Goal: Information Seeking & Learning: Learn about a topic

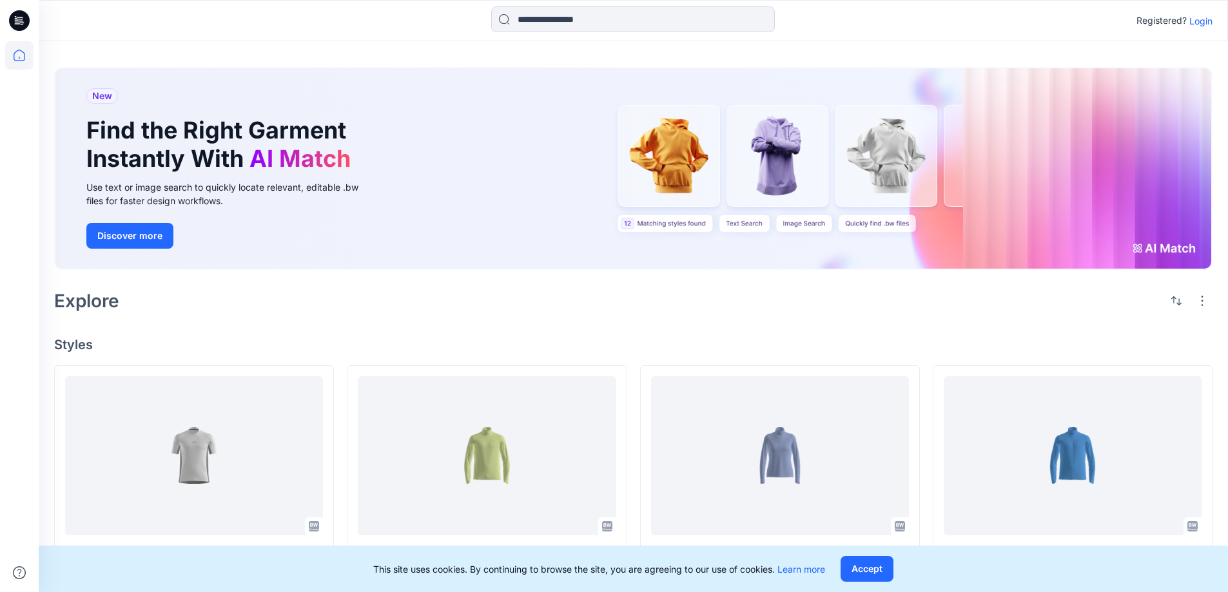
click at [391, 333] on div "New Find the Right Garment Instantly With AI Match Use text or image search to …" at bounding box center [633, 585] width 1189 height 1088
click at [578, 320] on div "New Find the Right Garment Instantly With AI Match Use text or image search to …" at bounding box center [633, 585] width 1189 height 1088
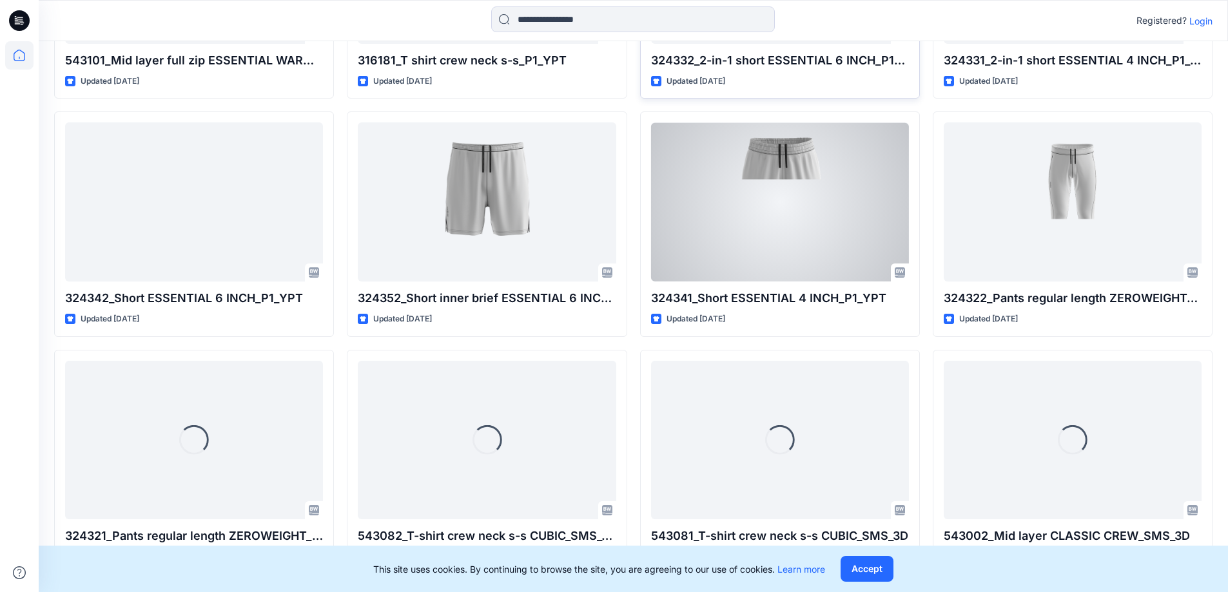
scroll to position [988, 0]
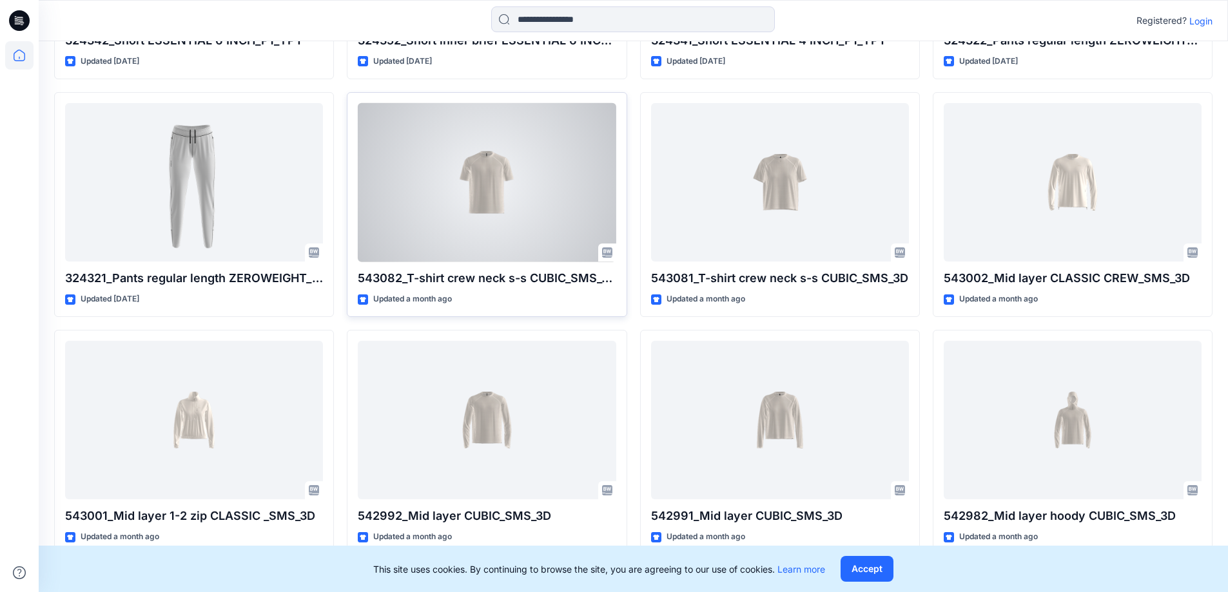
click at [500, 191] on div at bounding box center [487, 182] width 258 height 159
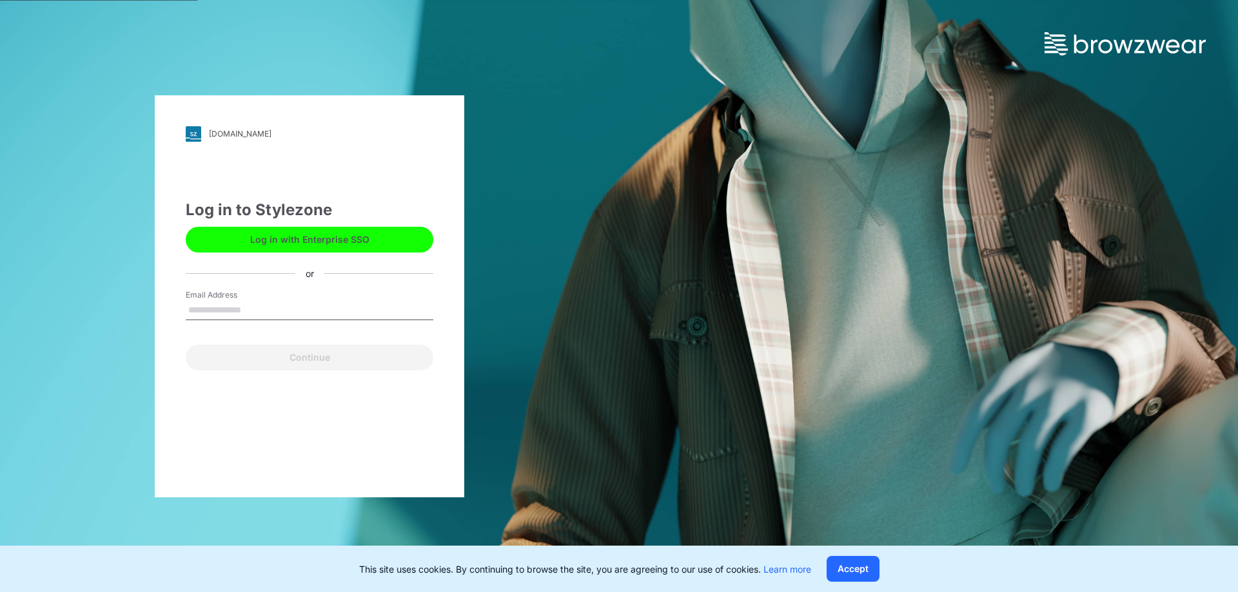
click at [276, 316] on input "Email Address" at bounding box center [310, 310] width 248 height 19
type input "**********"
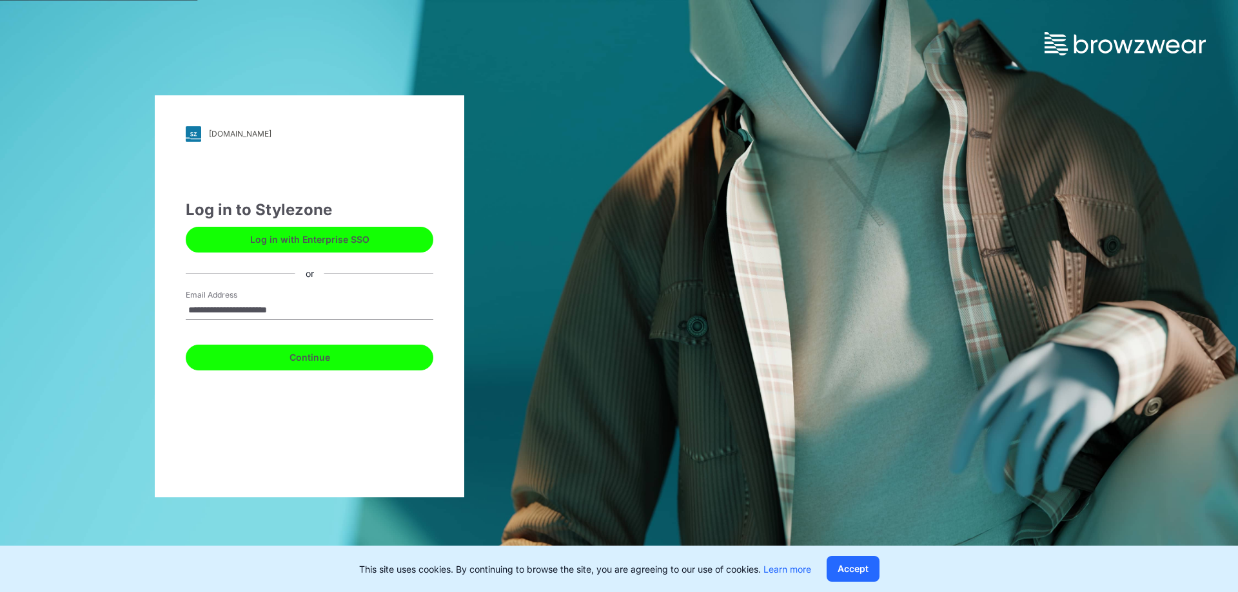
click at [308, 369] on button "Continue" at bounding box center [310, 358] width 248 height 26
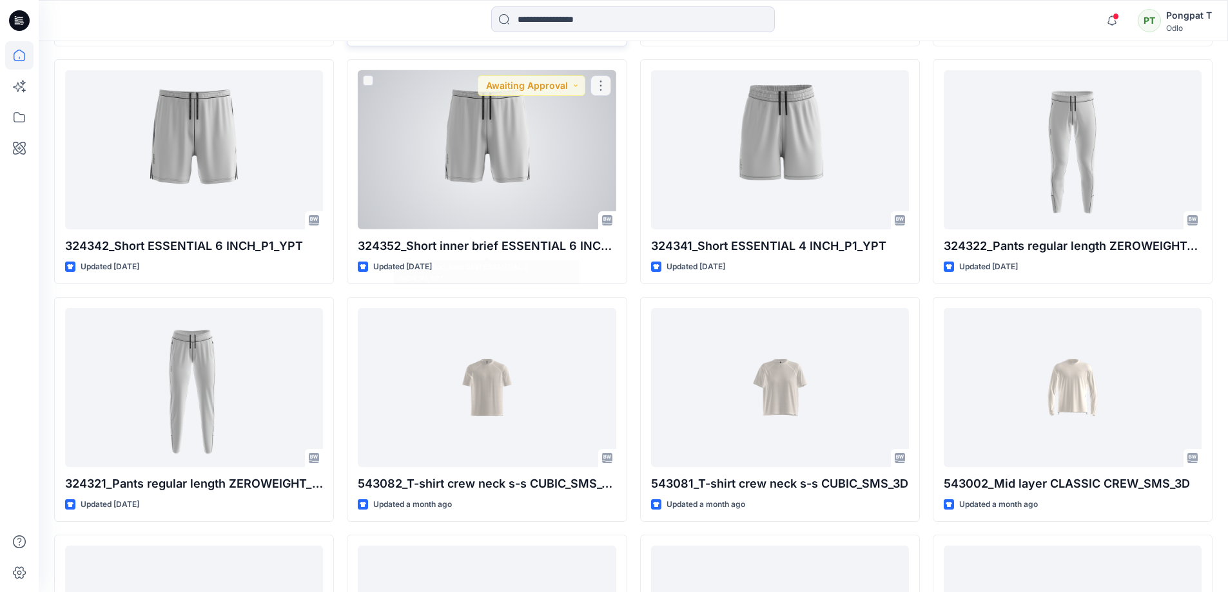
scroll to position [903, 0]
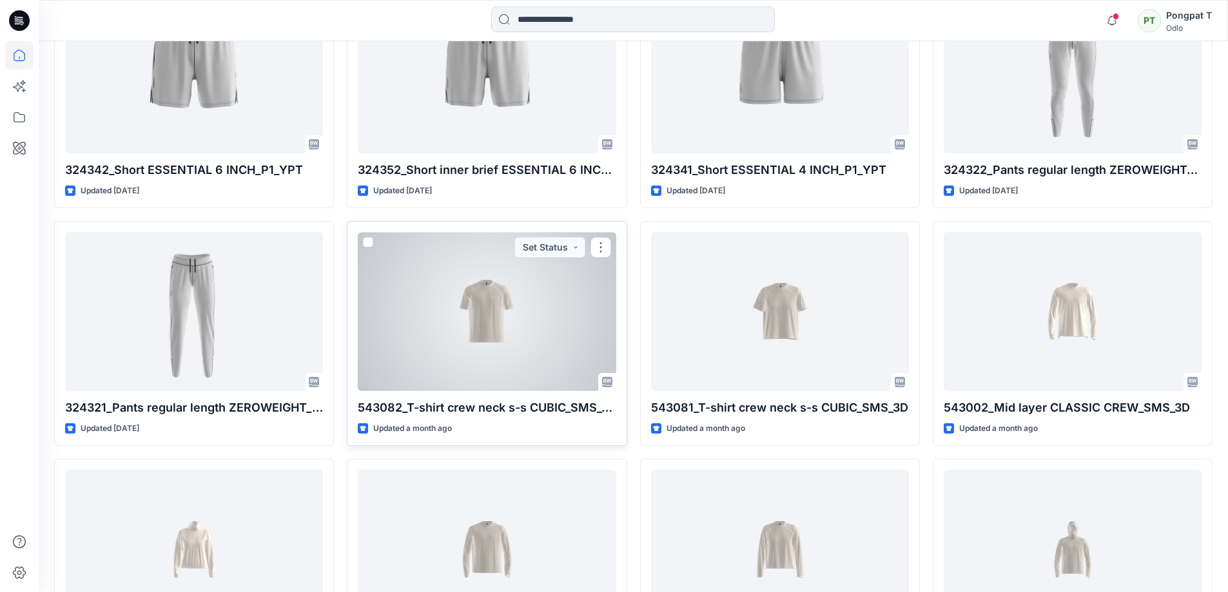
click at [489, 292] on div at bounding box center [487, 311] width 258 height 159
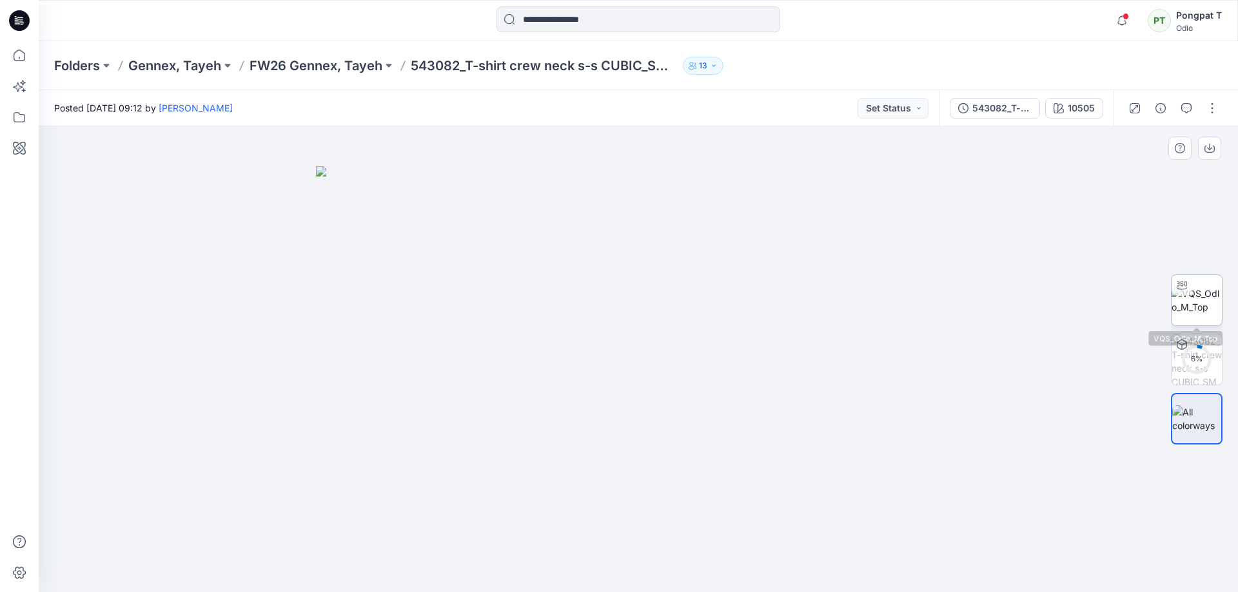
click at [1188, 292] on div at bounding box center [1181, 285] width 21 height 21
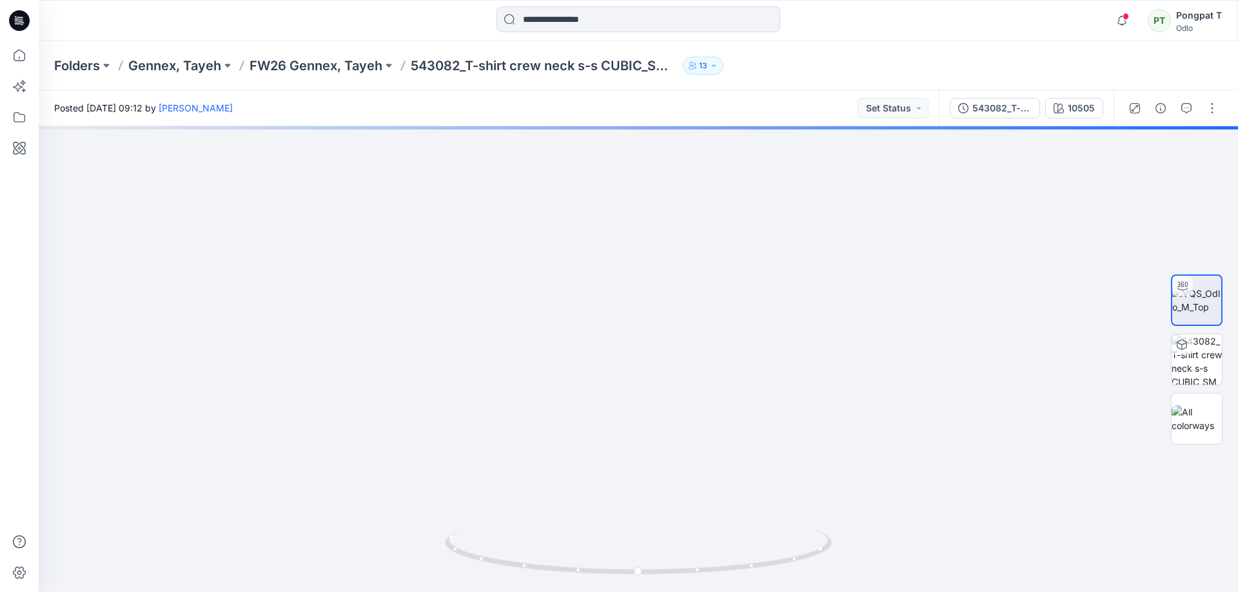
drag, startPoint x: 827, startPoint y: 316, endPoint x: 735, endPoint y: 51, distance: 280.6
click at [735, 51] on div "Folders Gennex, Tayeh FW26 Gennex, Tayeh 543082_T-shirt crew neck s-s CUBIC_SMS…" at bounding box center [638, 316] width 1199 height 551
drag, startPoint x: 812, startPoint y: 332, endPoint x: 708, endPoint y: 161, distance: 200.5
click at [690, 72] on div "Folders Gennex, Tayeh FW26 Gennex, Tayeh 543082_T-shirt crew neck s-s CUBIC_SMS…" at bounding box center [638, 316] width 1199 height 551
drag, startPoint x: 767, startPoint y: 319, endPoint x: 726, endPoint y: 199, distance: 127.4
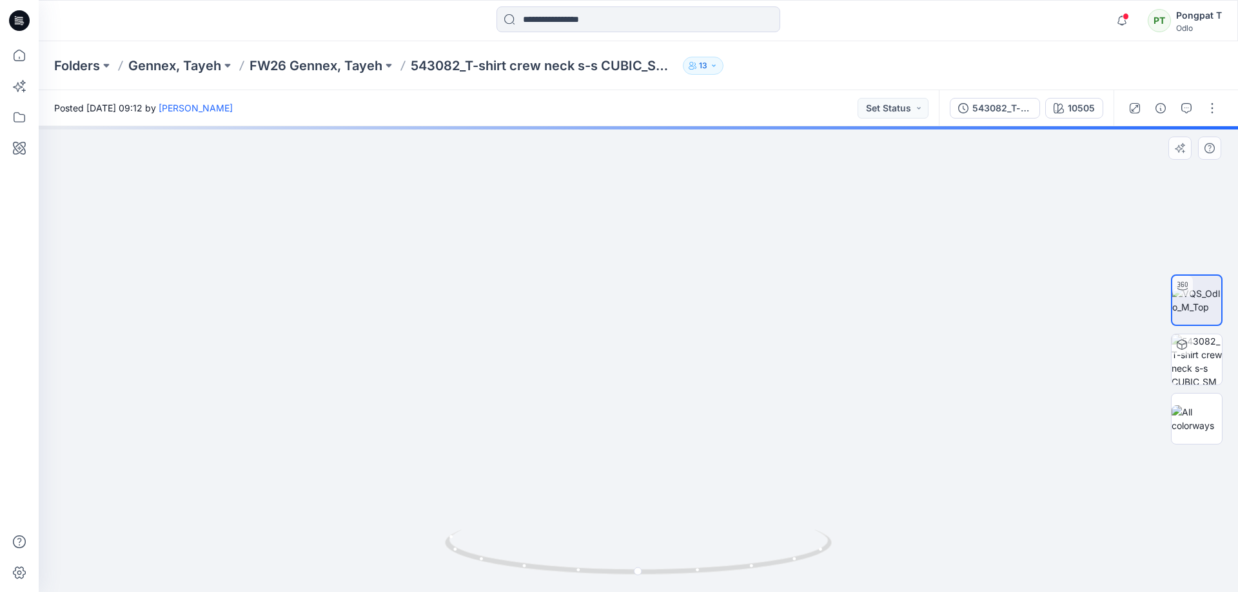
click at [1021, 436] on div at bounding box center [638, 359] width 1199 height 466
drag, startPoint x: 732, startPoint y: 202, endPoint x: 660, endPoint y: 512, distance: 318.3
click at [660, 512] on img at bounding box center [567, 122] width 1354 height 942
drag, startPoint x: 687, startPoint y: 302, endPoint x: 612, endPoint y: 458, distance: 173.0
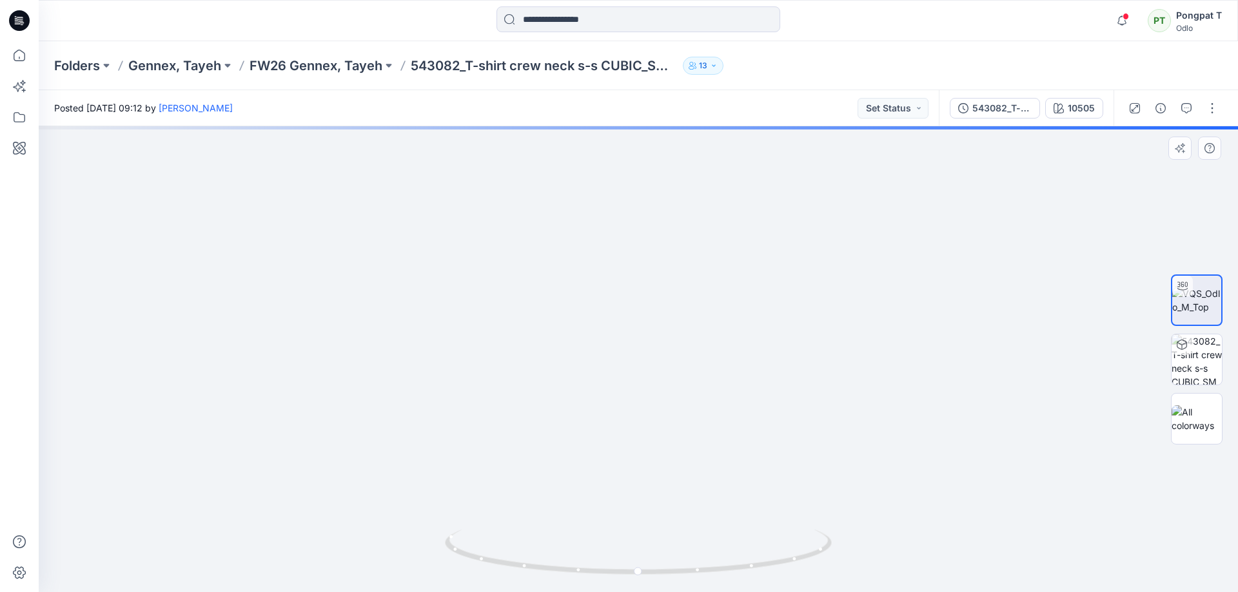
click at [602, 592] on html "Notifications YL Yen Le Thi commented on P1_REV-2_YPT View Style Friday, Septem…" at bounding box center [619, 296] width 1238 height 592
drag, startPoint x: 651, startPoint y: 422, endPoint x: 697, endPoint y: 222, distance: 205.0
click at [694, 241] on img at bounding box center [596, 359] width 1354 height 466
drag, startPoint x: 707, startPoint y: 411, endPoint x: 718, endPoint y: 128, distance: 283.3
click at [716, 135] on img at bounding box center [622, 232] width 1354 height 719
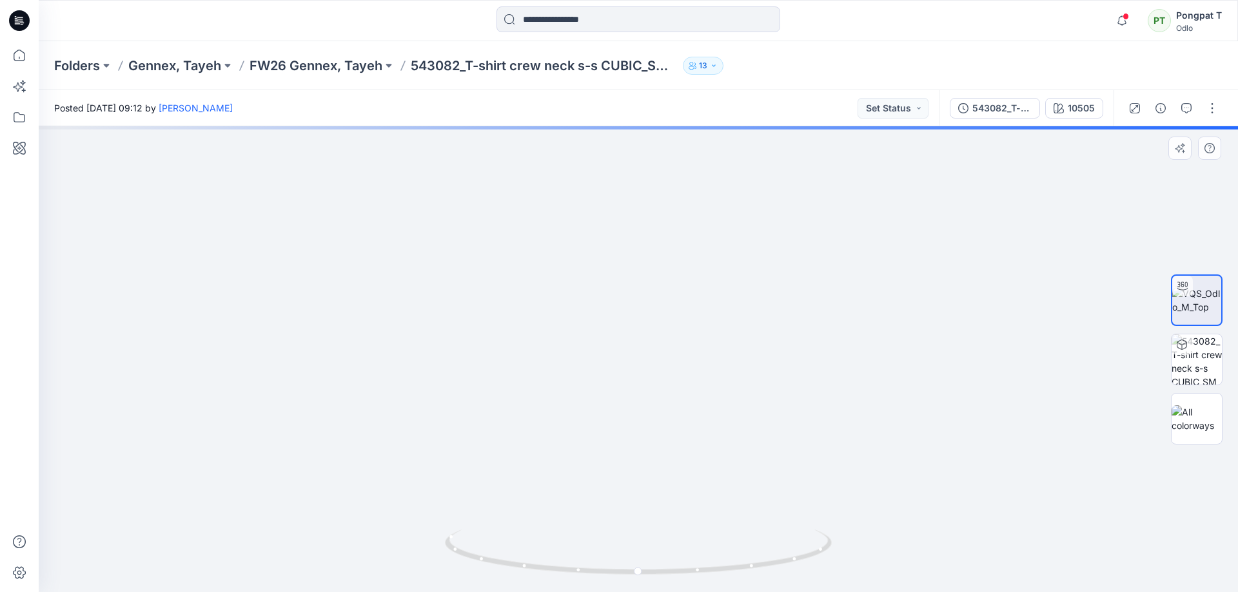
drag, startPoint x: 737, startPoint y: 382, endPoint x: 737, endPoint y: 179, distance: 203.7
click at [737, 189] on img at bounding box center [630, 3] width 1354 height 1180
drag, startPoint x: 719, startPoint y: 324, endPoint x: 718, endPoint y: 316, distance: 7.8
drag, startPoint x: 694, startPoint y: 324, endPoint x: 776, endPoint y: 538, distance: 228.3
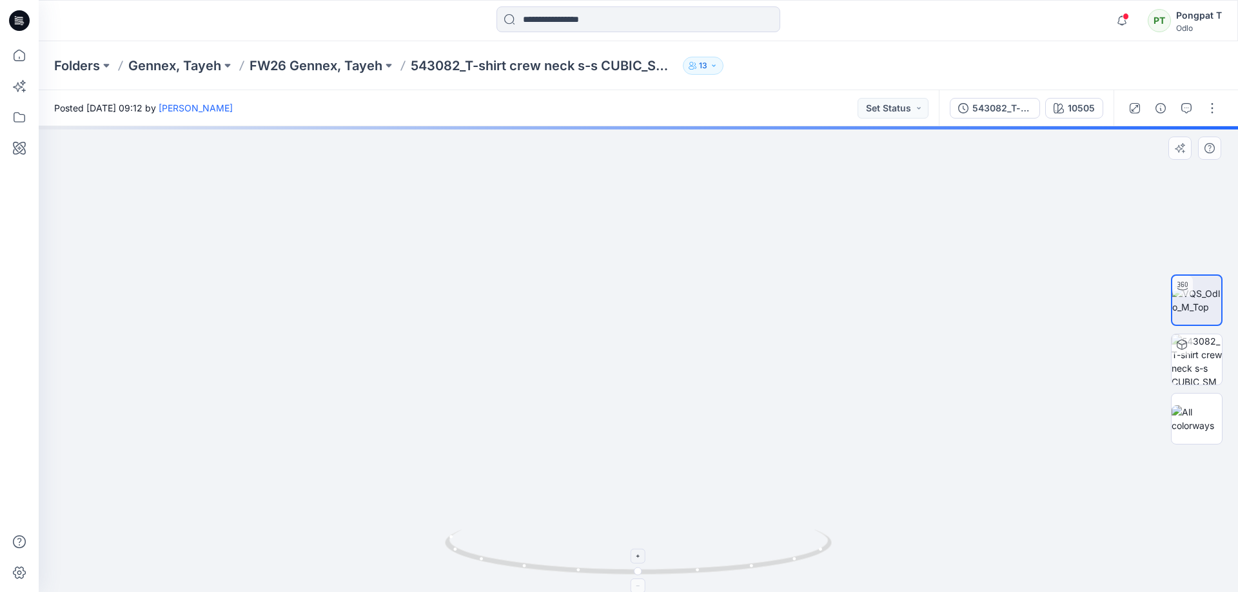
drag, startPoint x: 769, startPoint y: 564, endPoint x: 725, endPoint y: 552, distance: 46.1
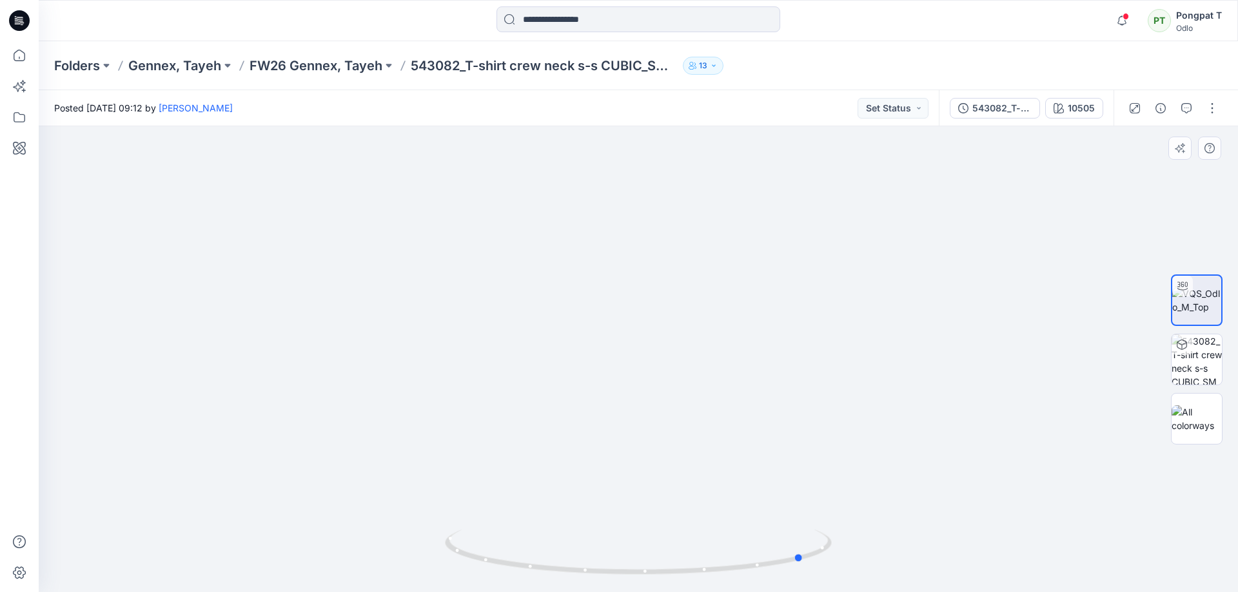
drag, startPoint x: 670, startPoint y: 571, endPoint x: 923, endPoint y: 526, distance: 257.2
click at [923, 526] on div at bounding box center [638, 359] width 1199 height 466
drag, startPoint x: 819, startPoint y: 545, endPoint x: 628, endPoint y: 562, distance: 191.5
click at [628, 562] on icon at bounding box center [640, 554] width 390 height 48
click at [990, 106] on div "543082_T-shirt crew neck s-s CUBIC_SMS_3D" at bounding box center [1001, 108] width 59 height 14
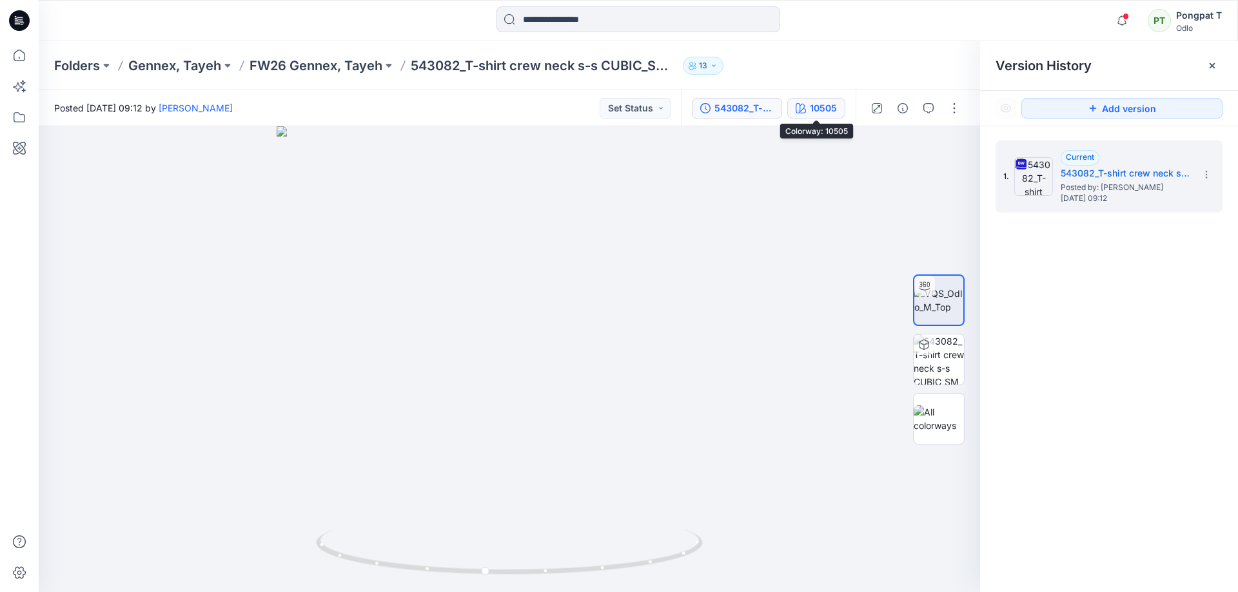
click at [801, 104] on icon "button" at bounding box center [801, 108] width 10 height 10
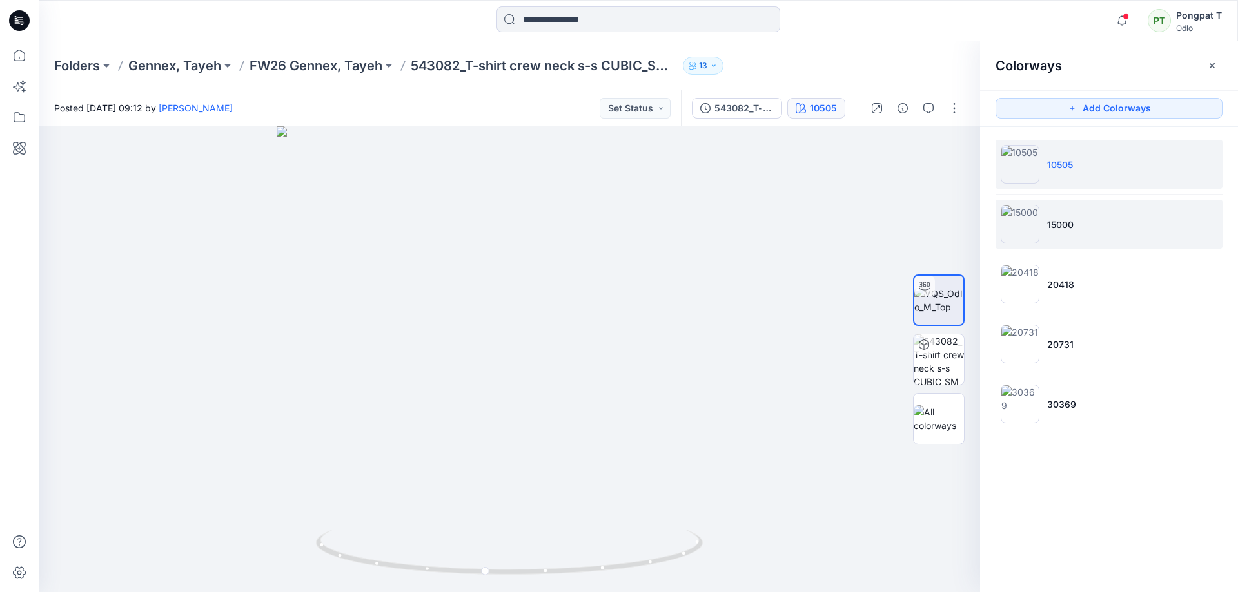
click at [1123, 241] on li "15000" at bounding box center [1108, 224] width 227 height 49
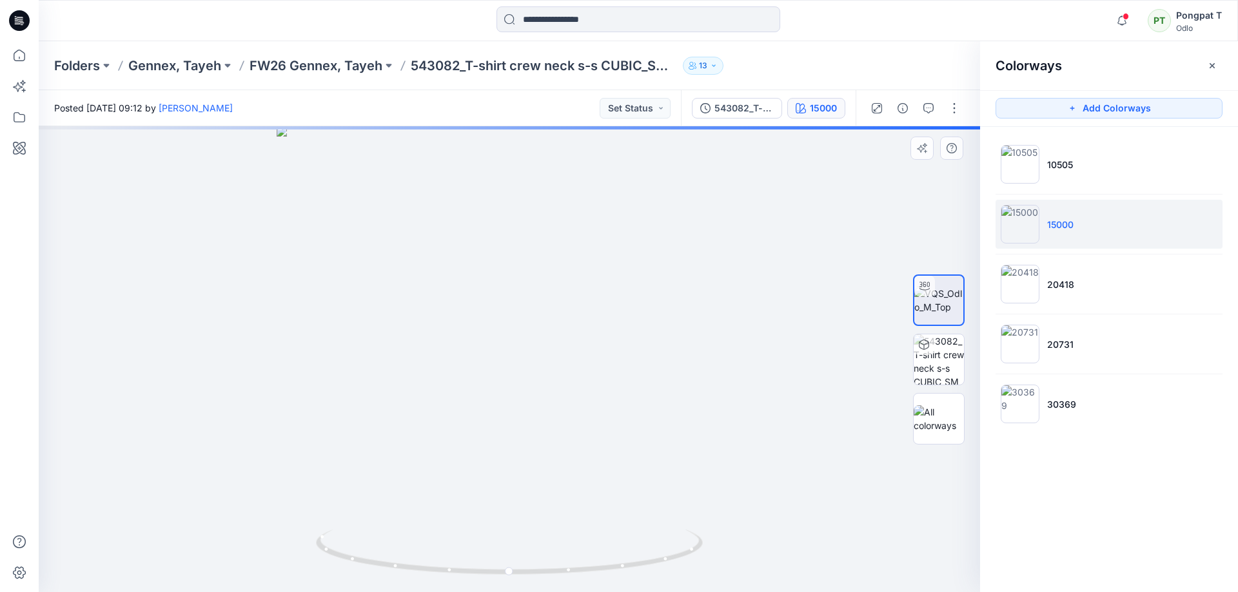
click at [876, 497] on div at bounding box center [509, 359] width 941 height 466
click at [1100, 298] on li "20418" at bounding box center [1108, 284] width 227 height 49
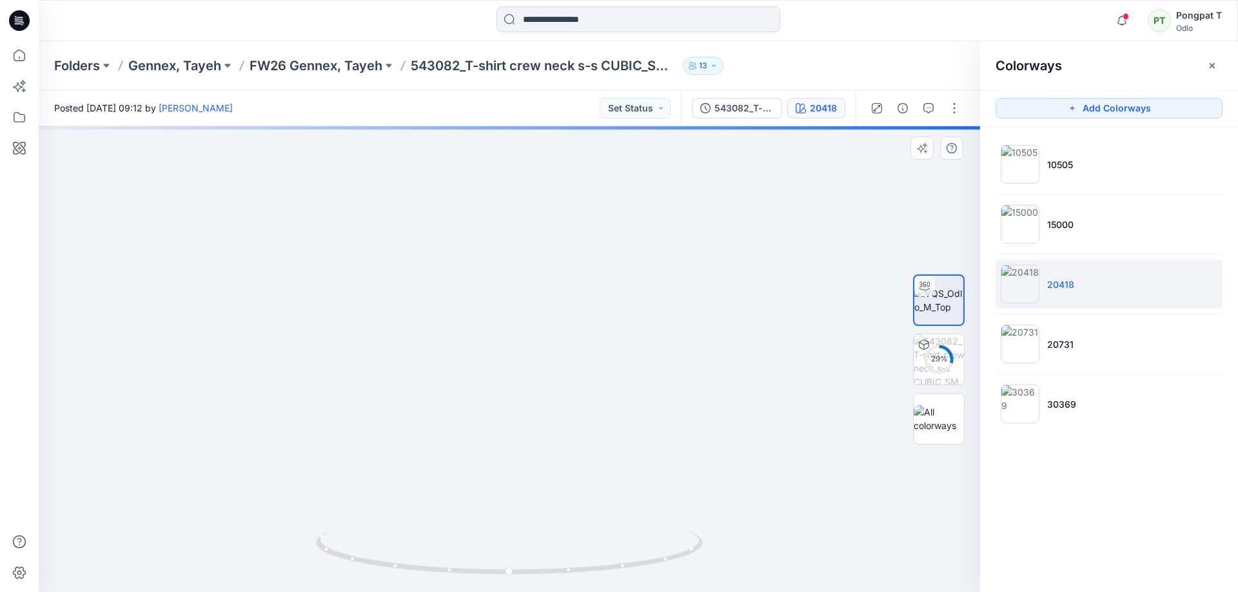
drag, startPoint x: 690, startPoint y: 389, endPoint x: 674, endPoint y: 238, distance: 152.3
click at [675, 246] on img at bounding box center [484, 12] width 1531 height 1160
drag, startPoint x: 671, startPoint y: 420, endPoint x: 618, endPoint y: 128, distance: 296.8
drag, startPoint x: 641, startPoint y: 467, endPoint x: 596, endPoint y: 275, distance: 198.0
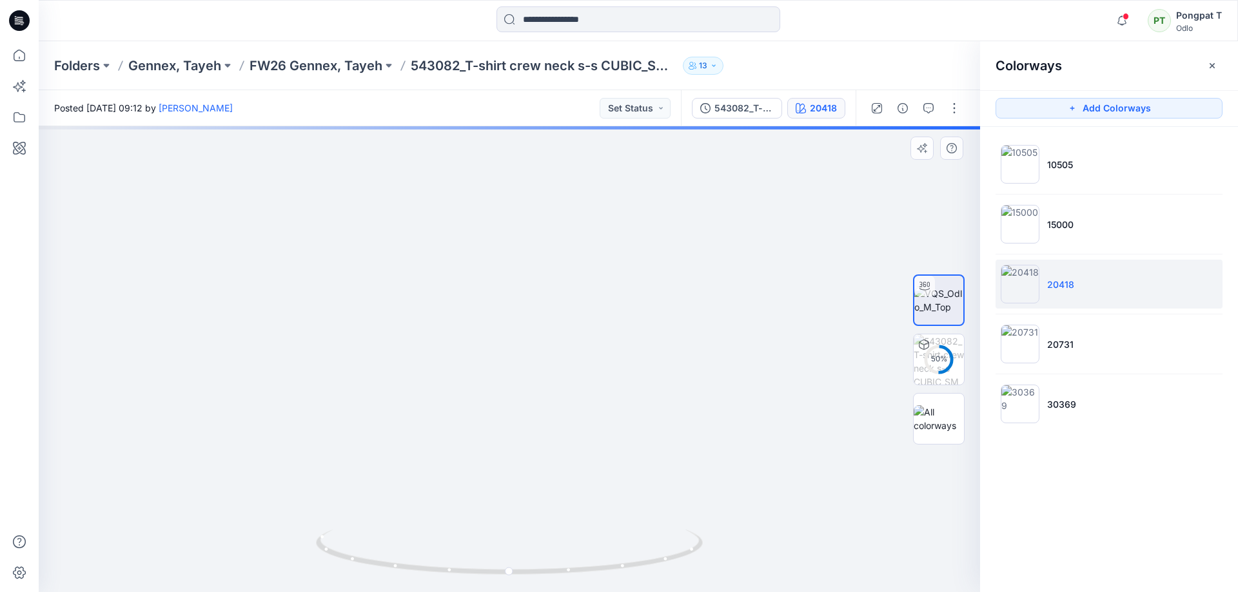
drag, startPoint x: 591, startPoint y: 333, endPoint x: 534, endPoint y: 513, distance: 188.2
click at [538, 536] on div at bounding box center [509, 359] width 941 height 466
drag, startPoint x: 545, startPoint y: 382, endPoint x: 546, endPoint y: 540, distance: 157.3
click at [546, 540] on div at bounding box center [509, 359] width 941 height 466
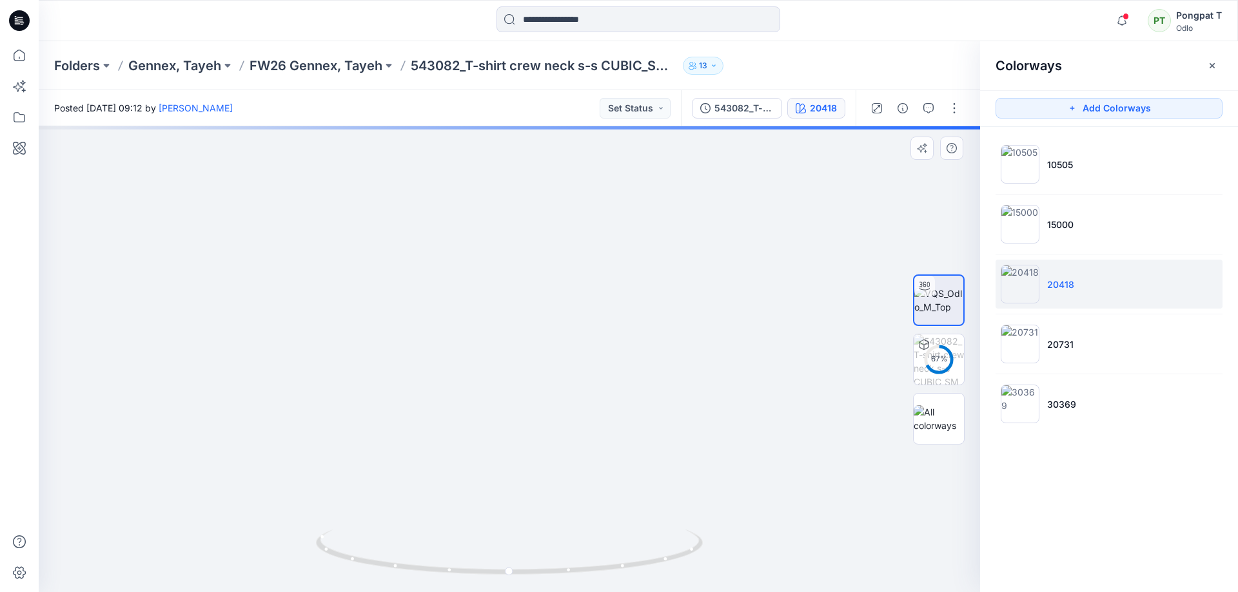
drag, startPoint x: 574, startPoint y: 331, endPoint x: 596, endPoint y: 514, distance: 184.3
click at [596, 514] on img at bounding box center [385, 323] width 1531 height 537
click at [949, 357] on img at bounding box center [939, 360] width 50 height 50
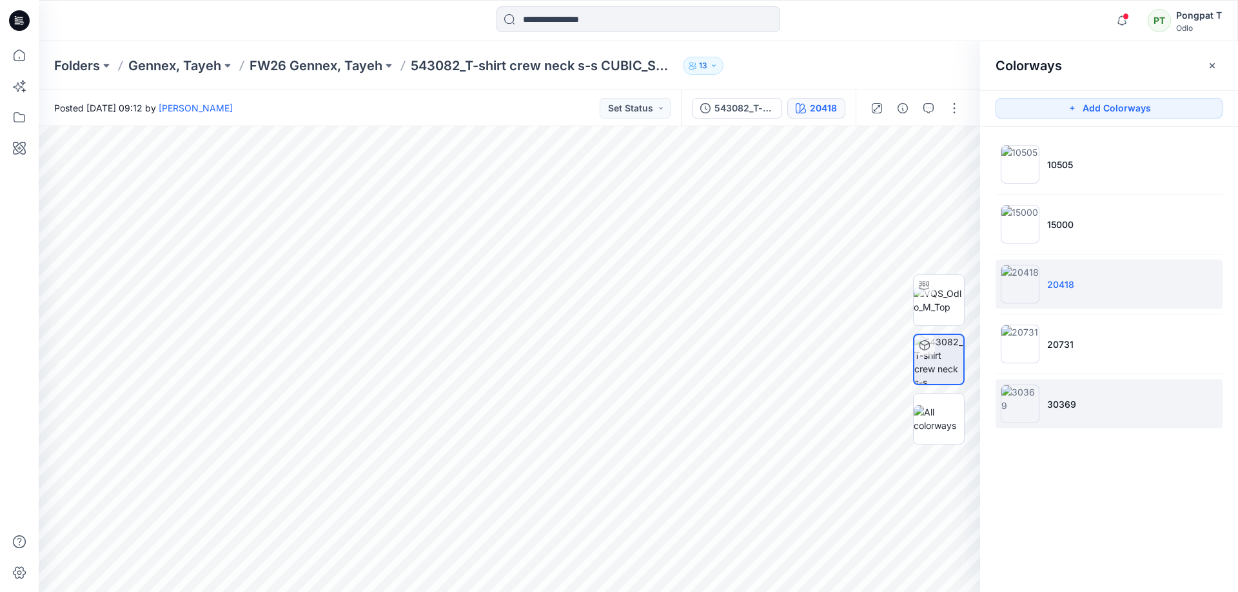
click at [1083, 398] on li "30369" at bounding box center [1108, 404] width 227 height 49
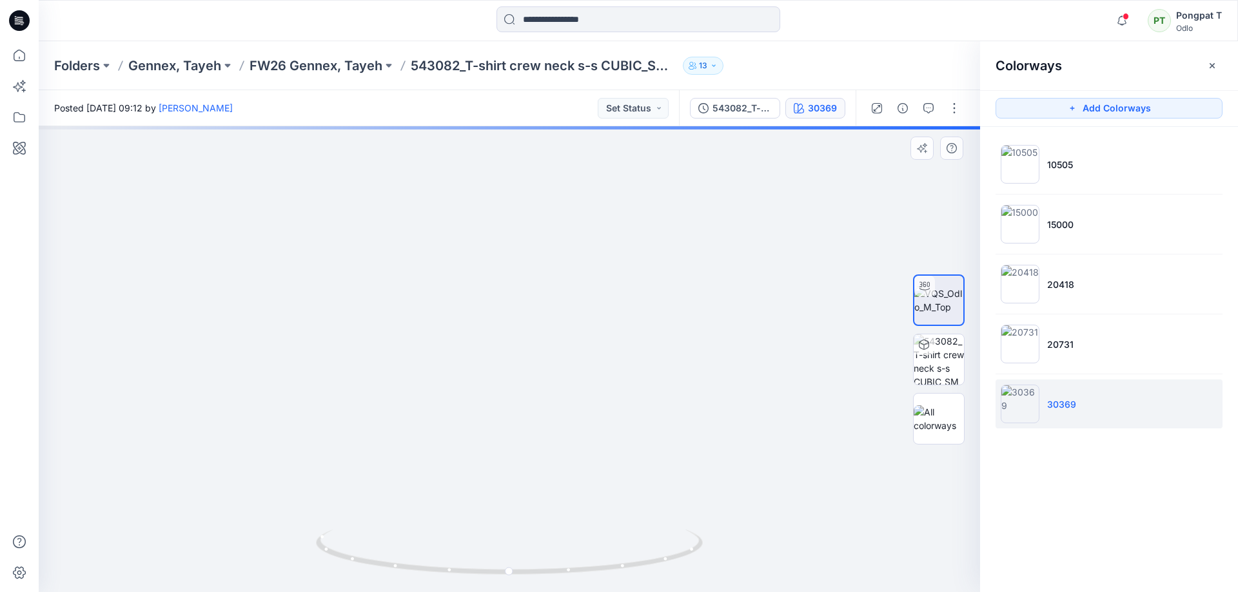
drag, startPoint x: 630, startPoint y: 465, endPoint x: 645, endPoint y: 210, distance: 255.7
click at [635, 481] on img at bounding box center [554, 177] width 1708 height 832
drag, startPoint x: 627, startPoint y: 202, endPoint x: 525, endPoint y: 204, distance: 101.9
click at [527, 206] on img at bounding box center [465, 341] width 1708 height 502
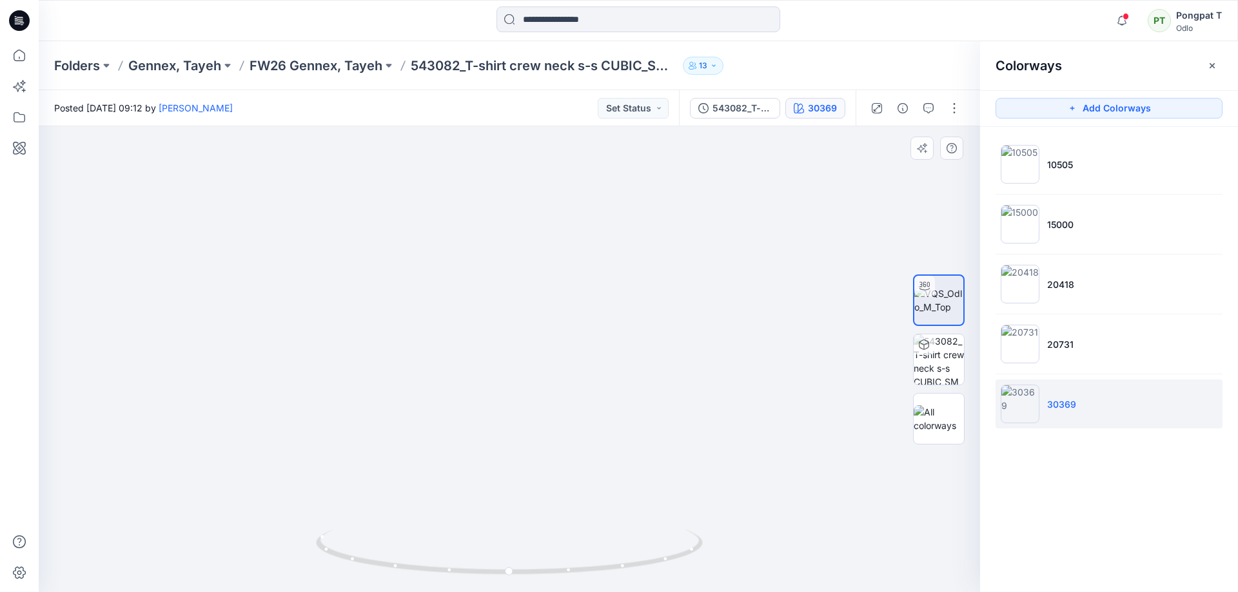
drag, startPoint x: 559, startPoint y: 353, endPoint x: 482, endPoint y: 143, distance: 223.7
click at [484, 146] on img at bounding box center [421, 152] width 1708 height 880
drag, startPoint x: 681, startPoint y: 535, endPoint x: 636, endPoint y: 514, distance: 49.6
click at [633, 514] on div at bounding box center [509, 359] width 941 height 466
click at [941, 363] on img at bounding box center [939, 360] width 50 height 50
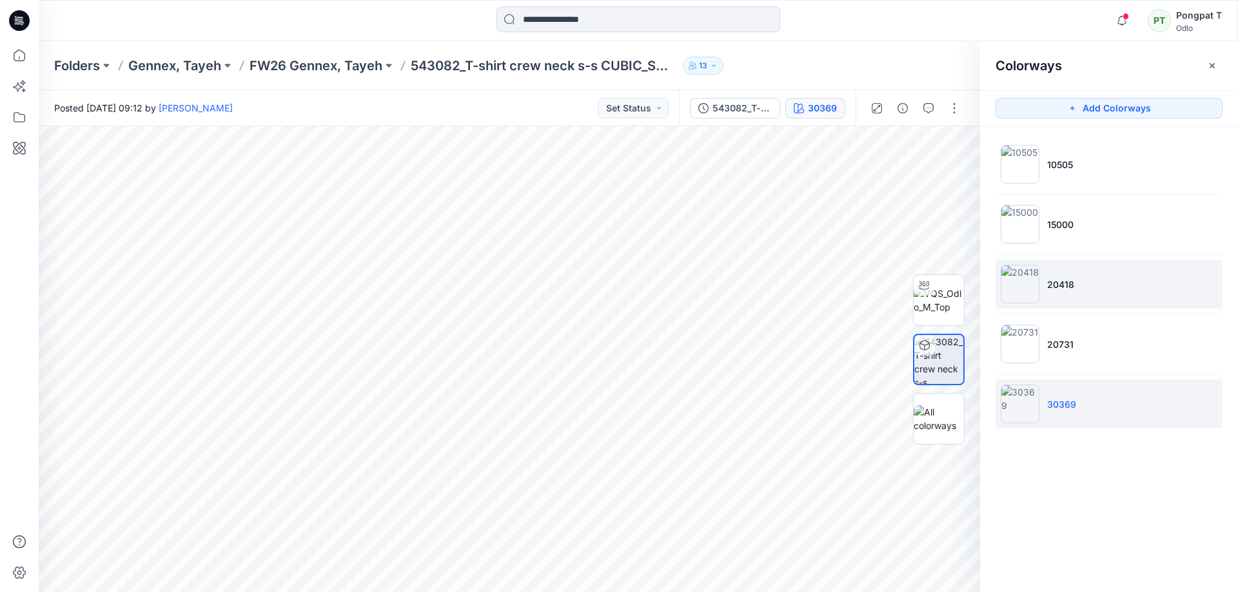
click at [1079, 286] on li "20418" at bounding box center [1108, 284] width 227 height 49
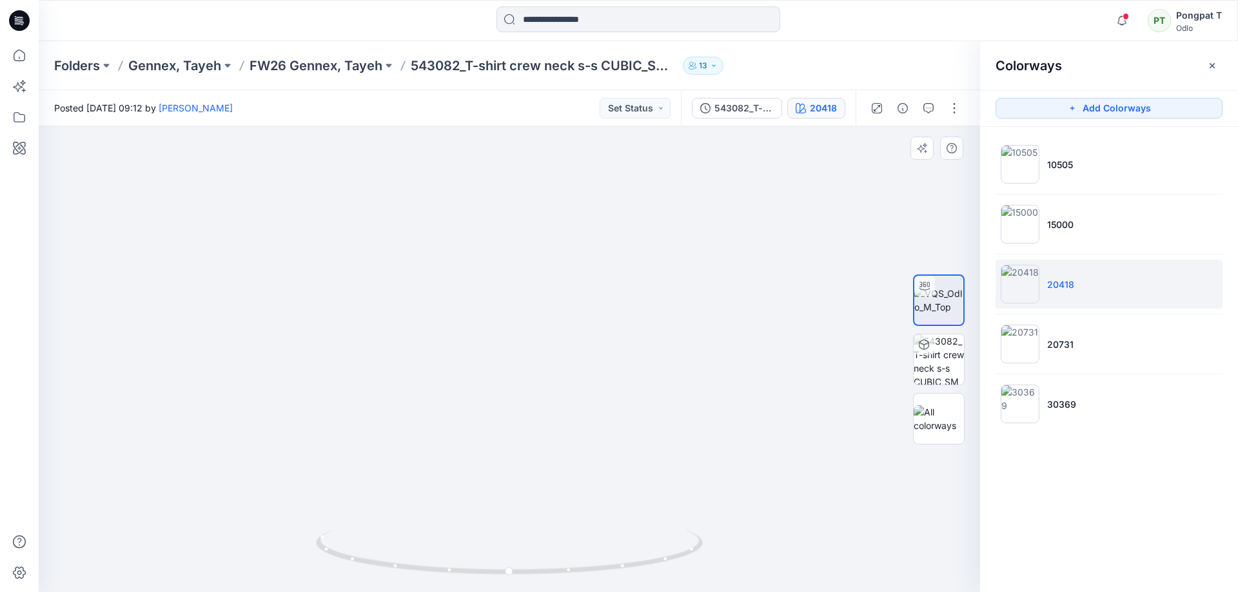
drag, startPoint x: 505, startPoint y: 235, endPoint x: 547, endPoint y: 333, distance: 106.0
click at [524, 489] on img at bounding box center [539, 219] width 1531 height 748
drag, startPoint x: 567, startPoint y: 421, endPoint x: 558, endPoint y: 449, distance: 29.2
click at [558, 449] on img at bounding box center [472, 340] width 1531 height 504
click at [947, 360] on img at bounding box center [939, 360] width 50 height 50
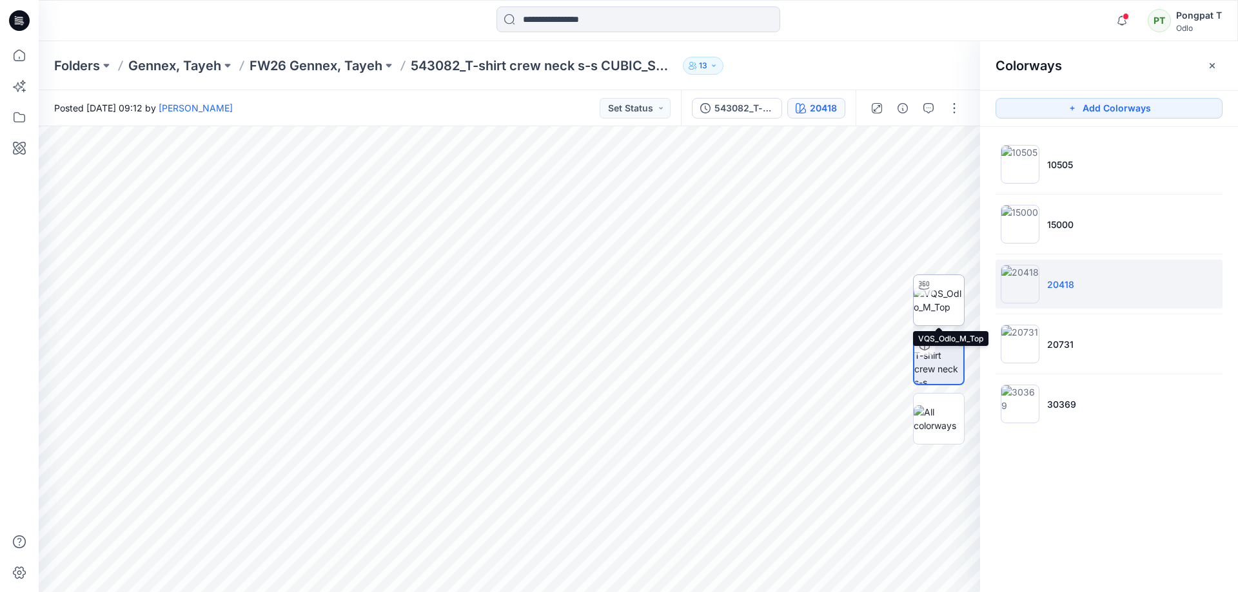
click at [944, 299] on img at bounding box center [939, 300] width 50 height 27
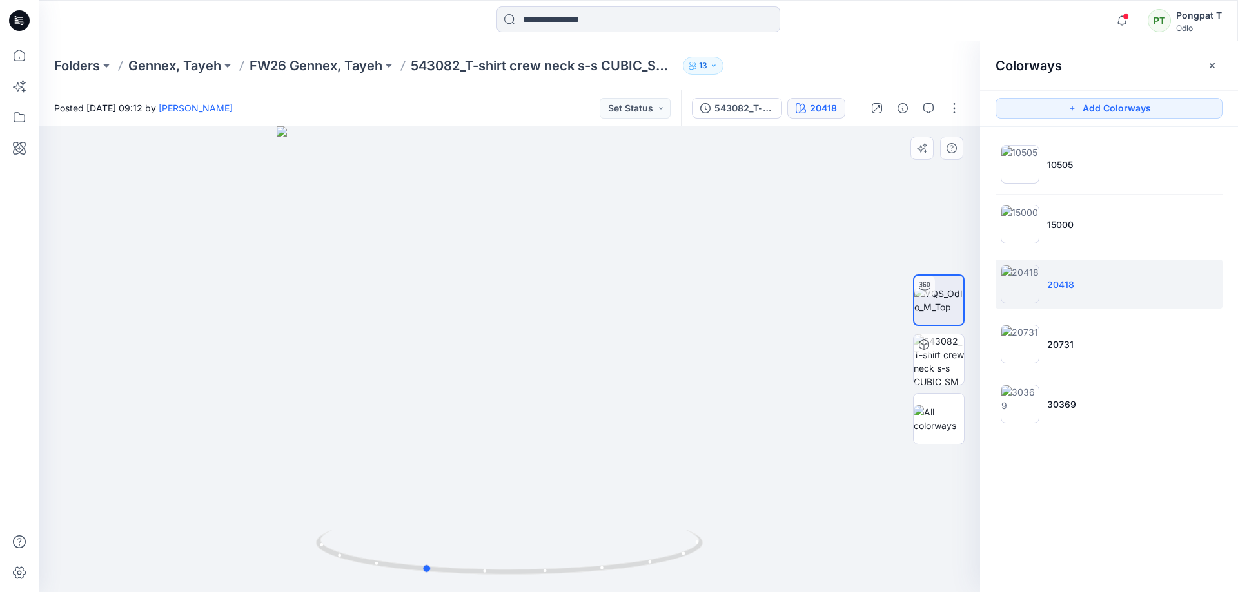
drag, startPoint x: 622, startPoint y: 391, endPoint x: 621, endPoint y: 473, distance: 81.9
click at [568, 416] on div at bounding box center [509, 359] width 941 height 466
drag, startPoint x: 651, startPoint y: 560, endPoint x: 390, endPoint y: 560, distance: 260.5
click at [390, 560] on icon at bounding box center [511, 554] width 390 height 48
drag, startPoint x: 582, startPoint y: 185, endPoint x: 783, endPoint y: 519, distance: 389.5
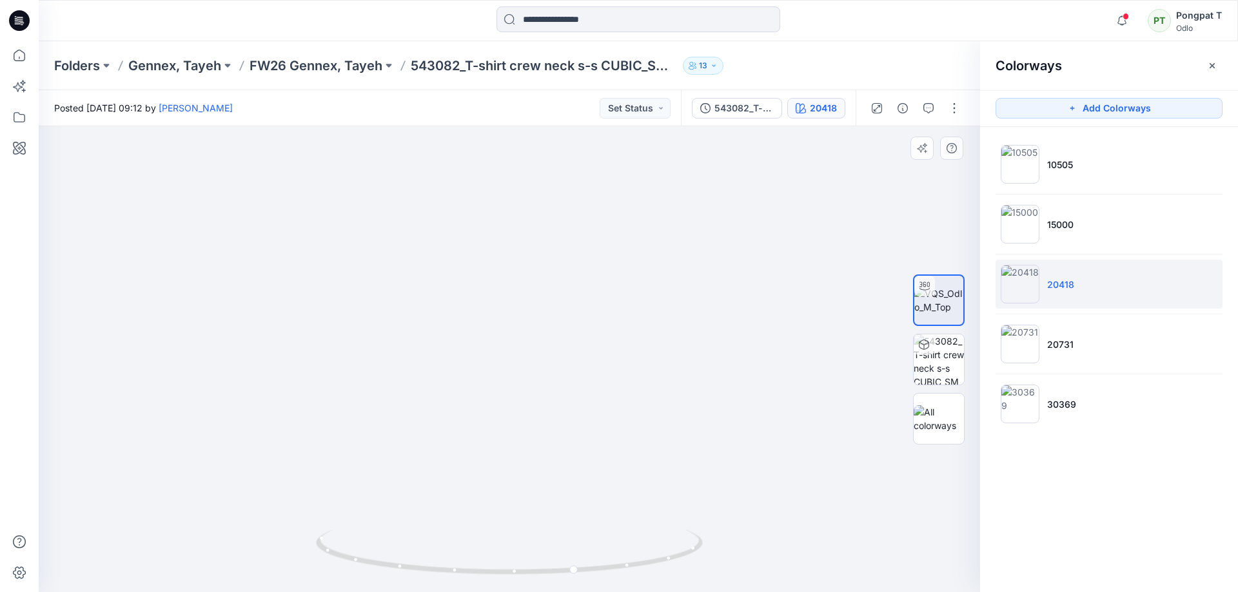
click at [598, 525] on img at bounding box center [509, 49] width 1708 height 1088
click at [944, 367] on img at bounding box center [939, 360] width 50 height 50
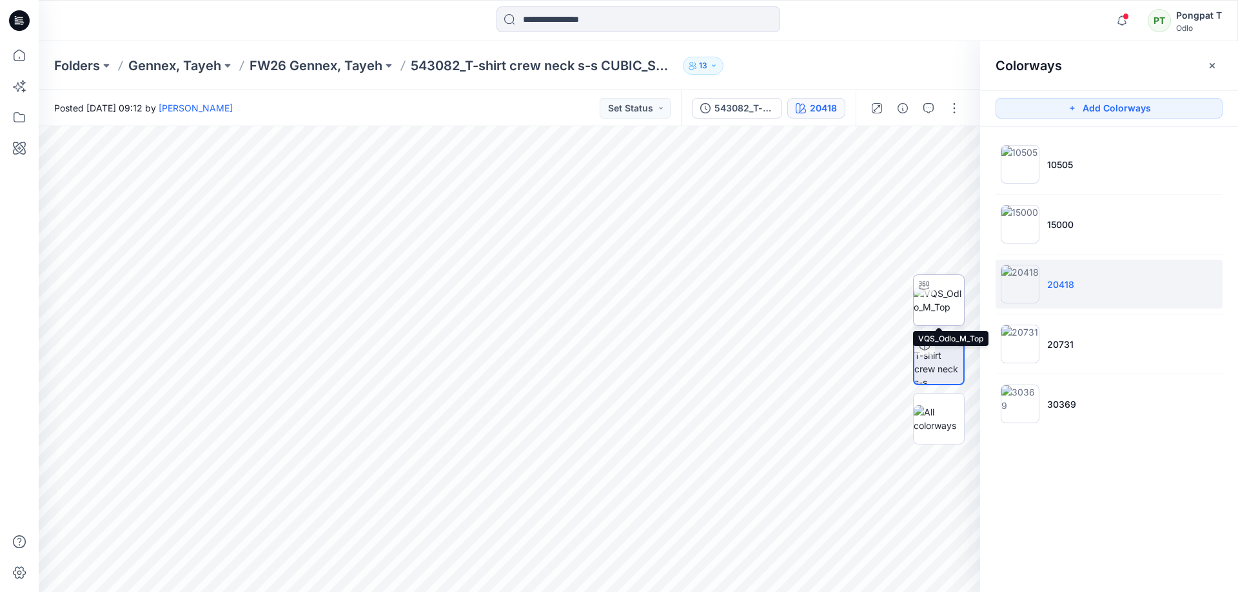
click at [945, 305] on img at bounding box center [939, 300] width 50 height 27
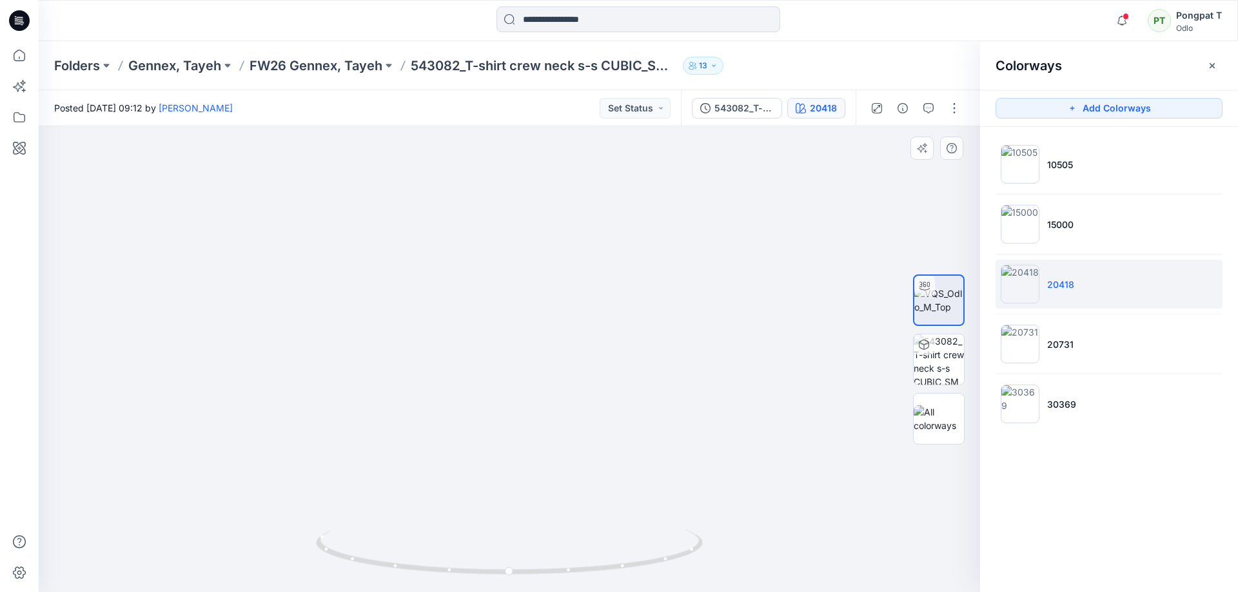
click at [613, 454] on img at bounding box center [509, 181] width 1176 height 821
drag, startPoint x: 608, startPoint y: 326, endPoint x: 564, endPoint y: 457, distance: 138.0
click at [563, 459] on img at bounding box center [457, 340] width 1176 height 505
click at [1107, 408] on li "30369" at bounding box center [1108, 404] width 227 height 49
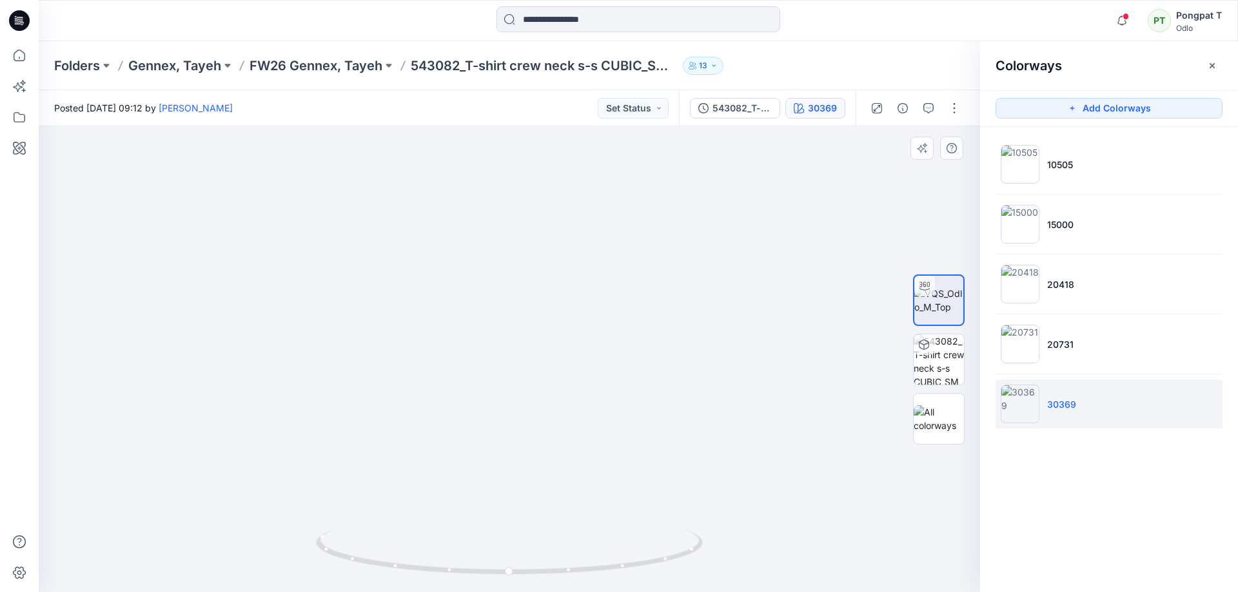
drag, startPoint x: 605, startPoint y: 164, endPoint x: 607, endPoint y: 434, distance: 270.1
click at [598, 496] on img at bounding box center [509, 181] width 1176 height 821
click at [611, 397] on img at bounding box center [503, 347] width 1176 height 489
